Goal: Feedback & Contribution: Contribute content

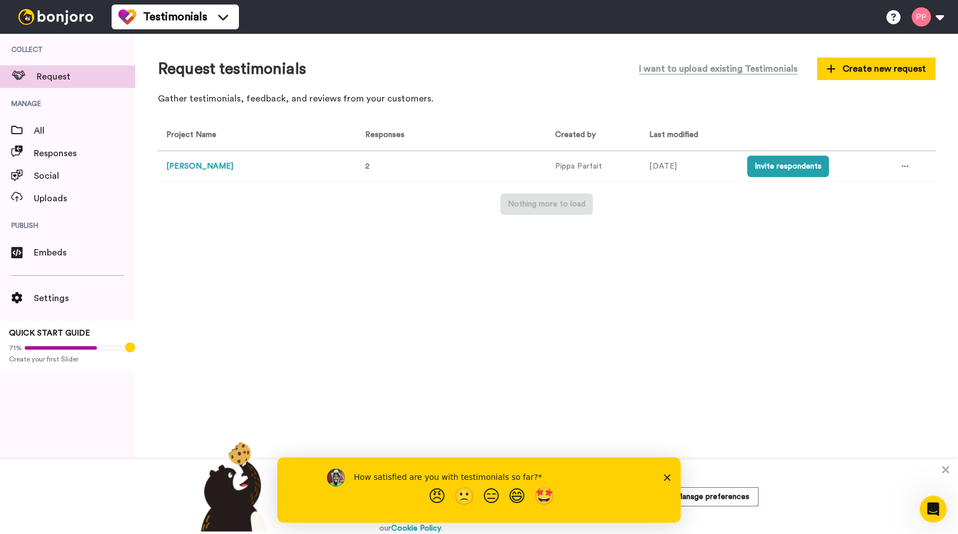
click at [644, 496] on div "How satisfied are you with testimonials so far? 😠 🙁 😑 😄 🤩" at bounding box center [479, 489] width 404 height 65
click at [665, 474] on polygon "Close survey" at bounding box center [667, 477] width 7 height 7
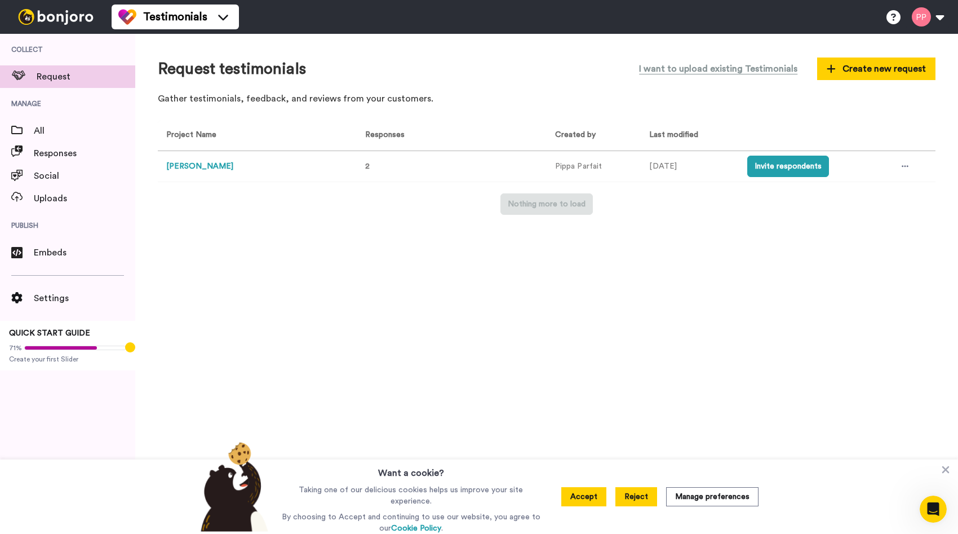
click at [644, 493] on button "Reject" at bounding box center [637, 496] width 42 height 19
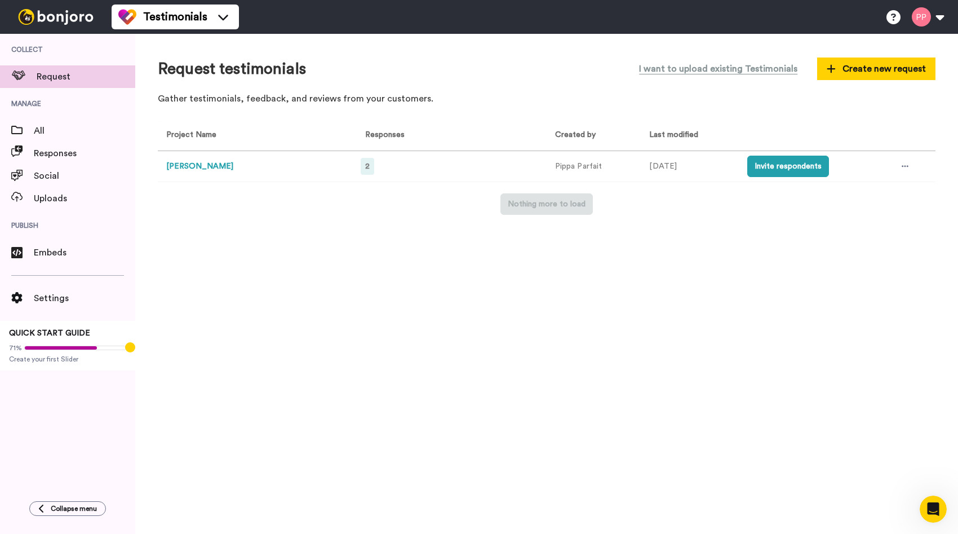
click at [369, 165] on span "2" at bounding box center [367, 166] width 5 height 8
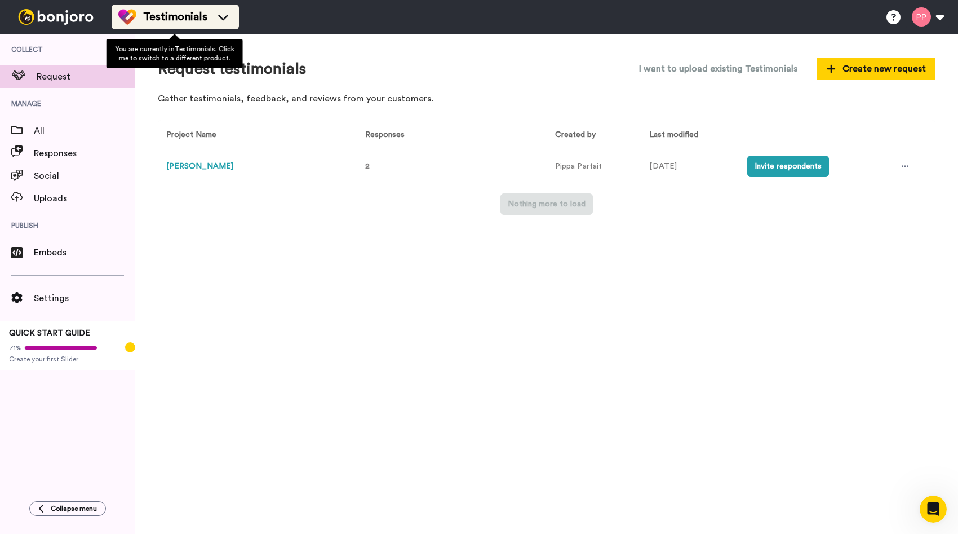
click at [224, 15] on icon at bounding box center [223, 16] width 18 height 11
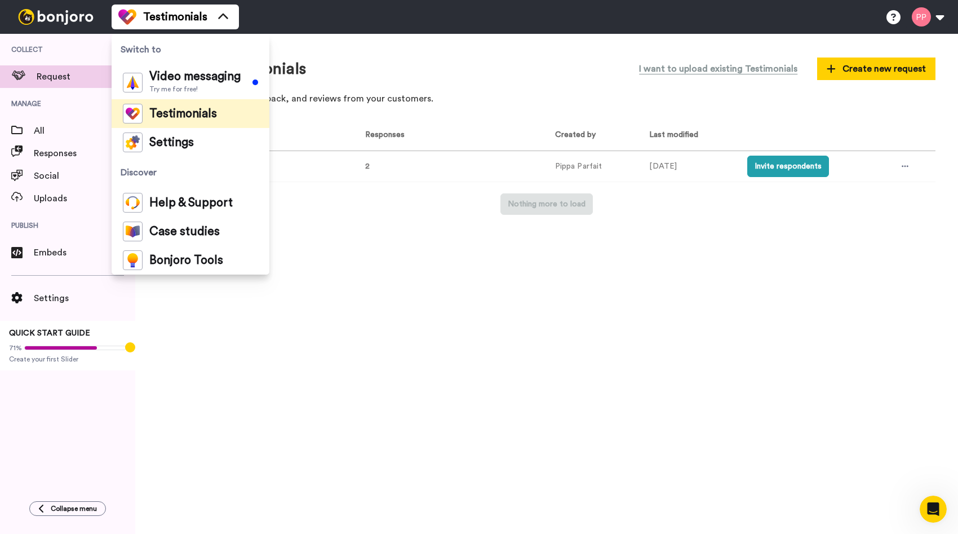
click at [393, 306] on div "Request testimonials I want to upload existing Testimonials Create new request …" at bounding box center [546, 284] width 823 height 500
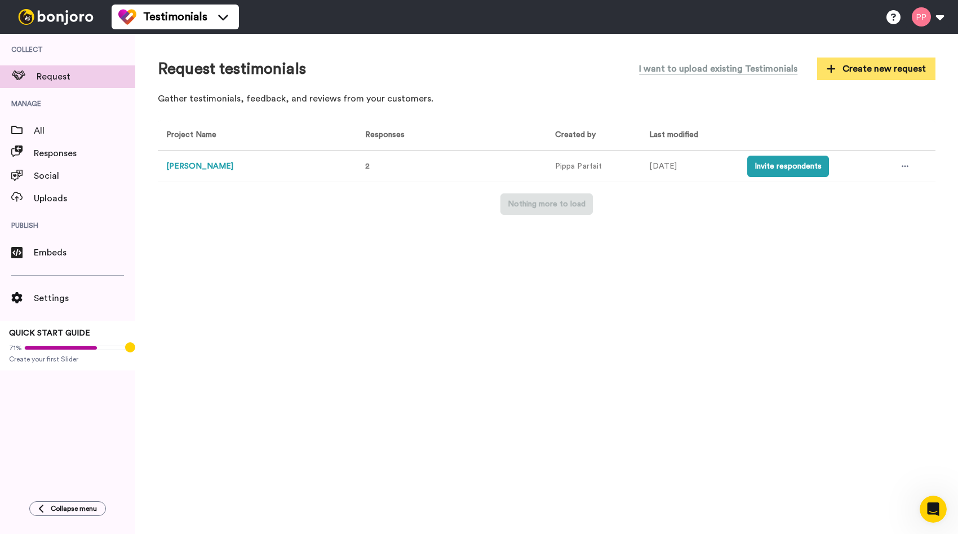
click at [892, 65] on span "Create new request" at bounding box center [876, 69] width 99 height 14
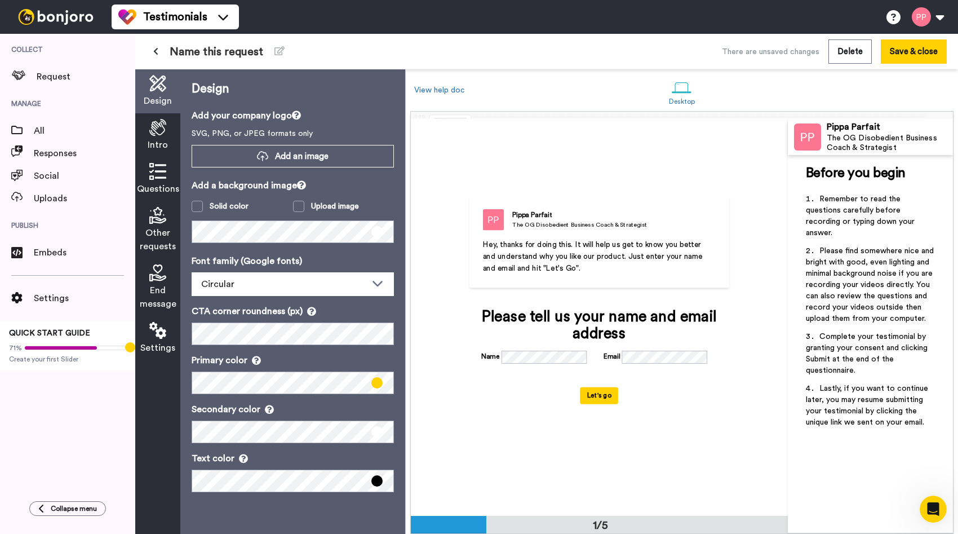
click at [162, 128] on icon at bounding box center [157, 127] width 17 height 17
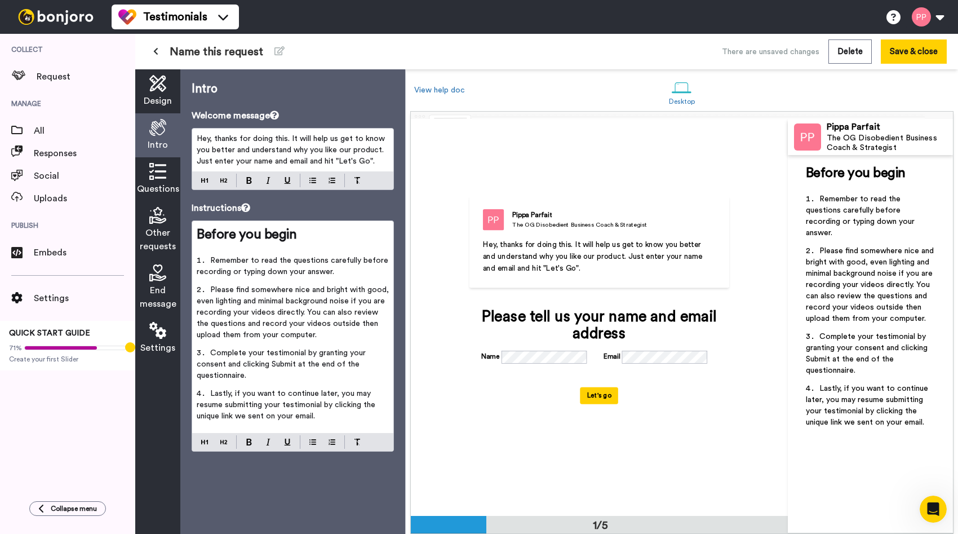
click at [158, 170] on icon at bounding box center [157, 171] width 17 height 17
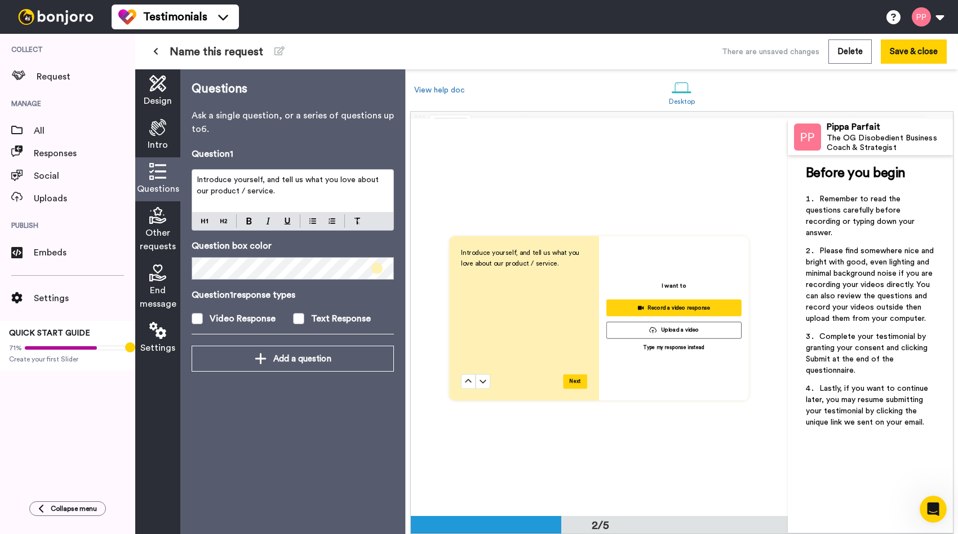
scroll to position [397, 0]
click at [157, 216] on icon at bounding box center [157, 215] width 17 height 17
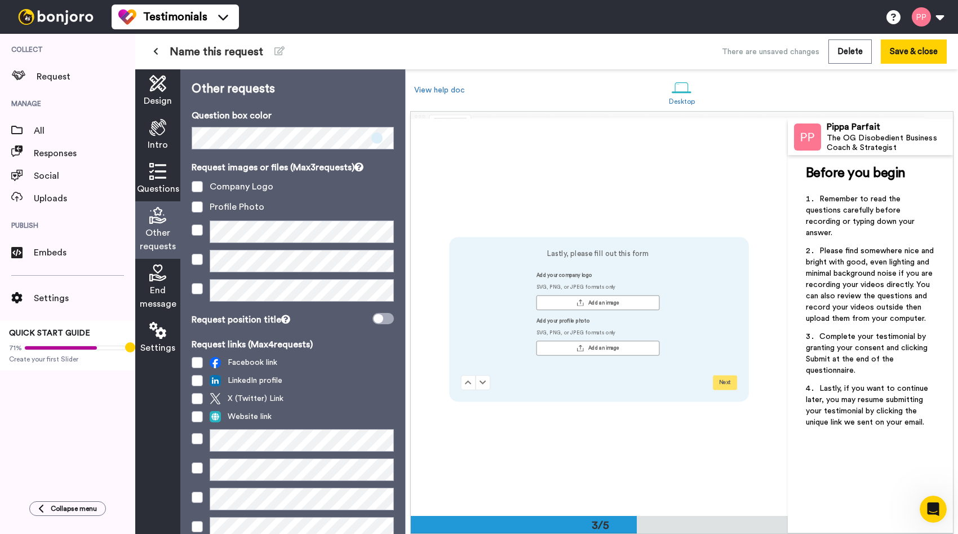
scroll to position [793, 0]
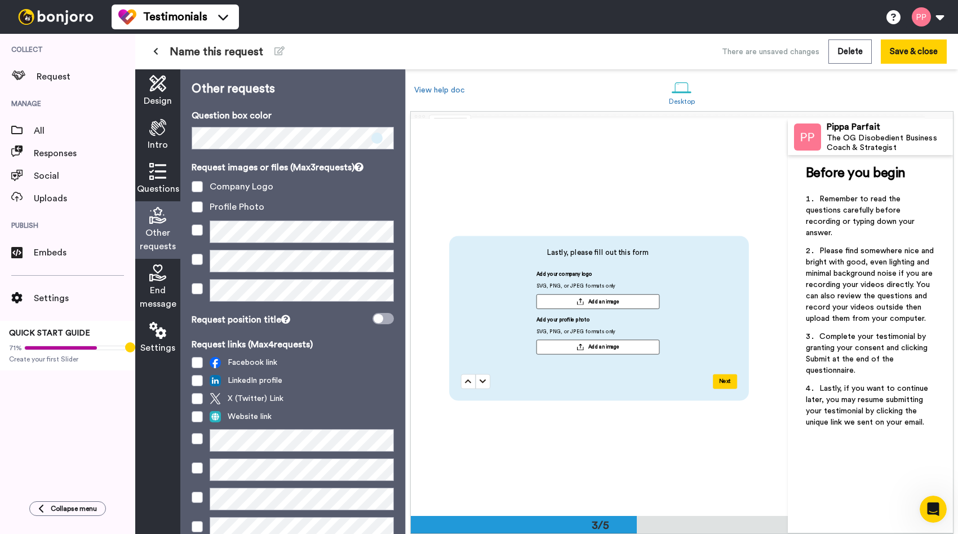
click at [160, 173] on icon at bounding box center [157, 171] width 17 height 17
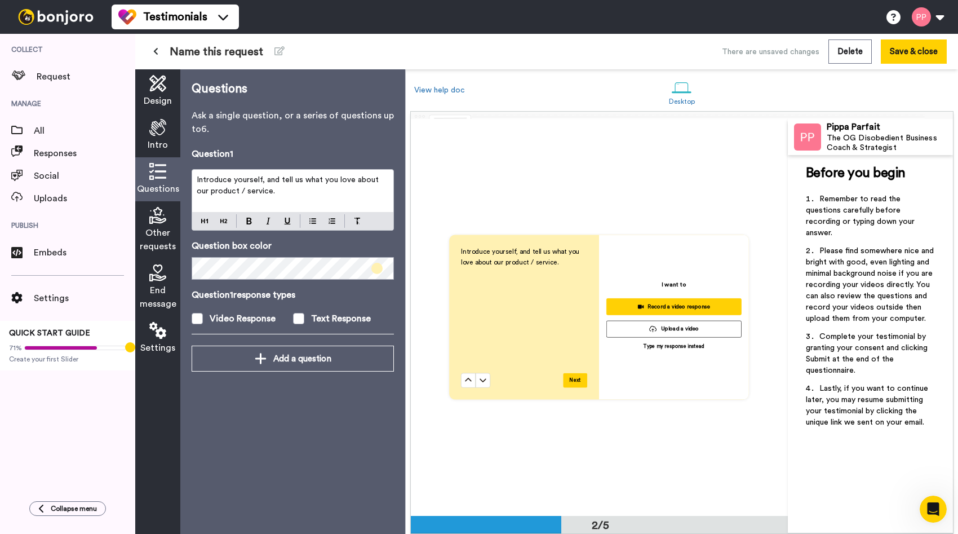
scroll to position [397, 0]
click at [198, 317] on span at bounding box center [197, 318] width 11 height 11
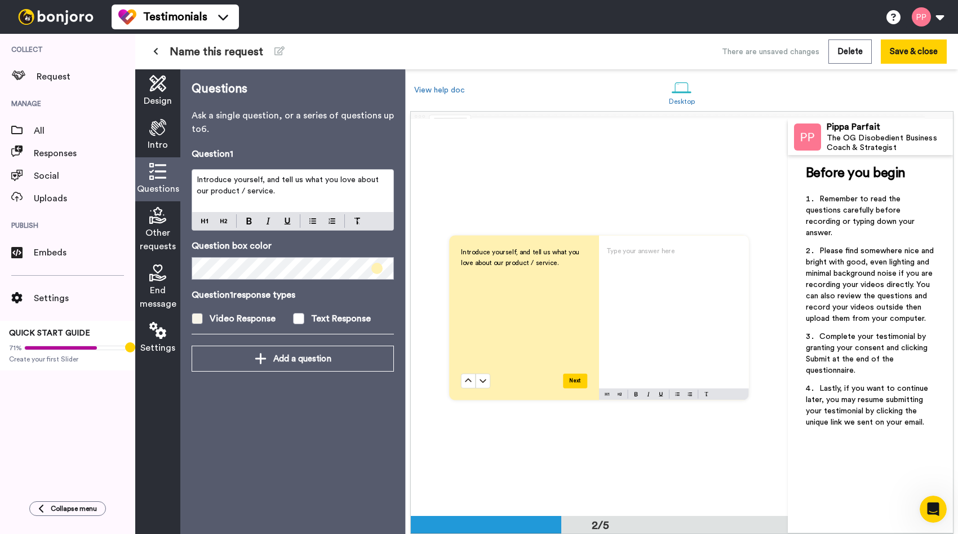
click at [198, 317] on span at bounding box center [197, 318] width 11 height 11
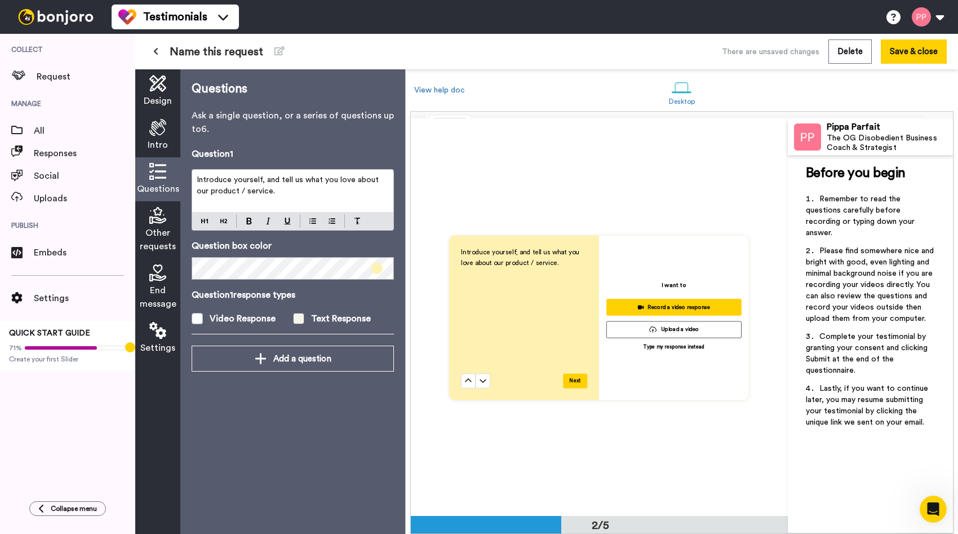
click at [298, 319] on span at bounding box center [298, 318] width 11 height 11
click at [160, 214] on icon at bounding box center [157, 215] width 17 height 17
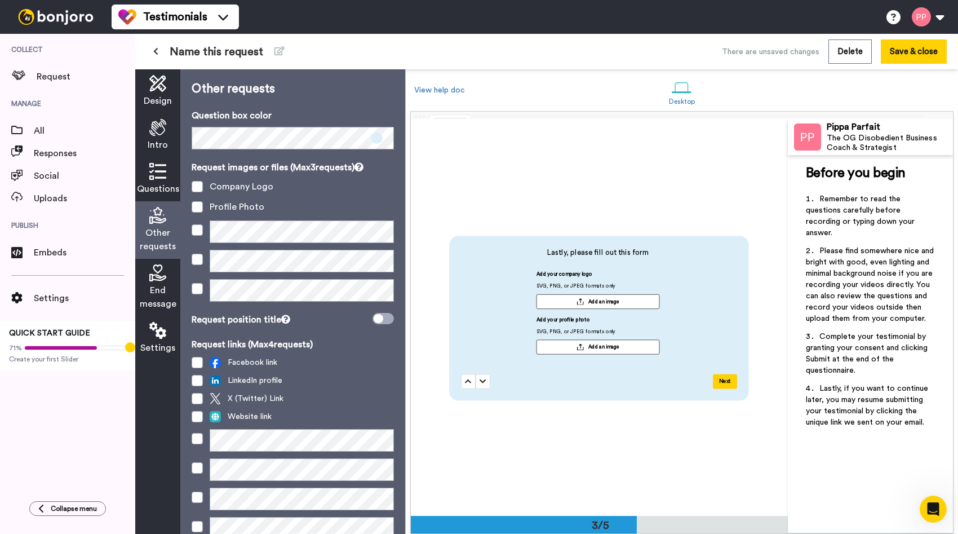
click at [161, 278] on icon at bounding box center [157, 272] width 17 height 17
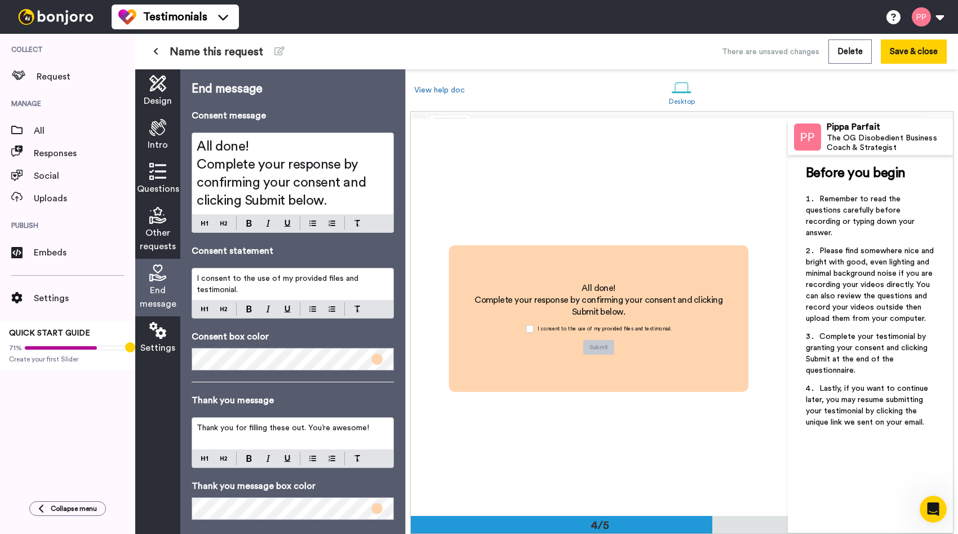
scroll to position [1189, 0]
click at [160, 341] on span "Settings" at bounding box center [157, 348] width 35 height 14
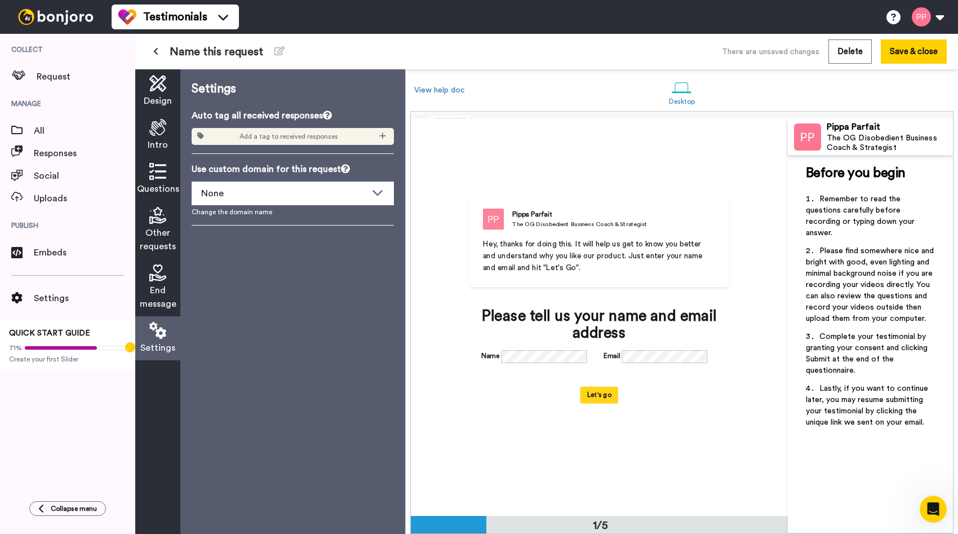
scroll to position [0, 0]
